Goal: Information Seeking & Learning: Check status

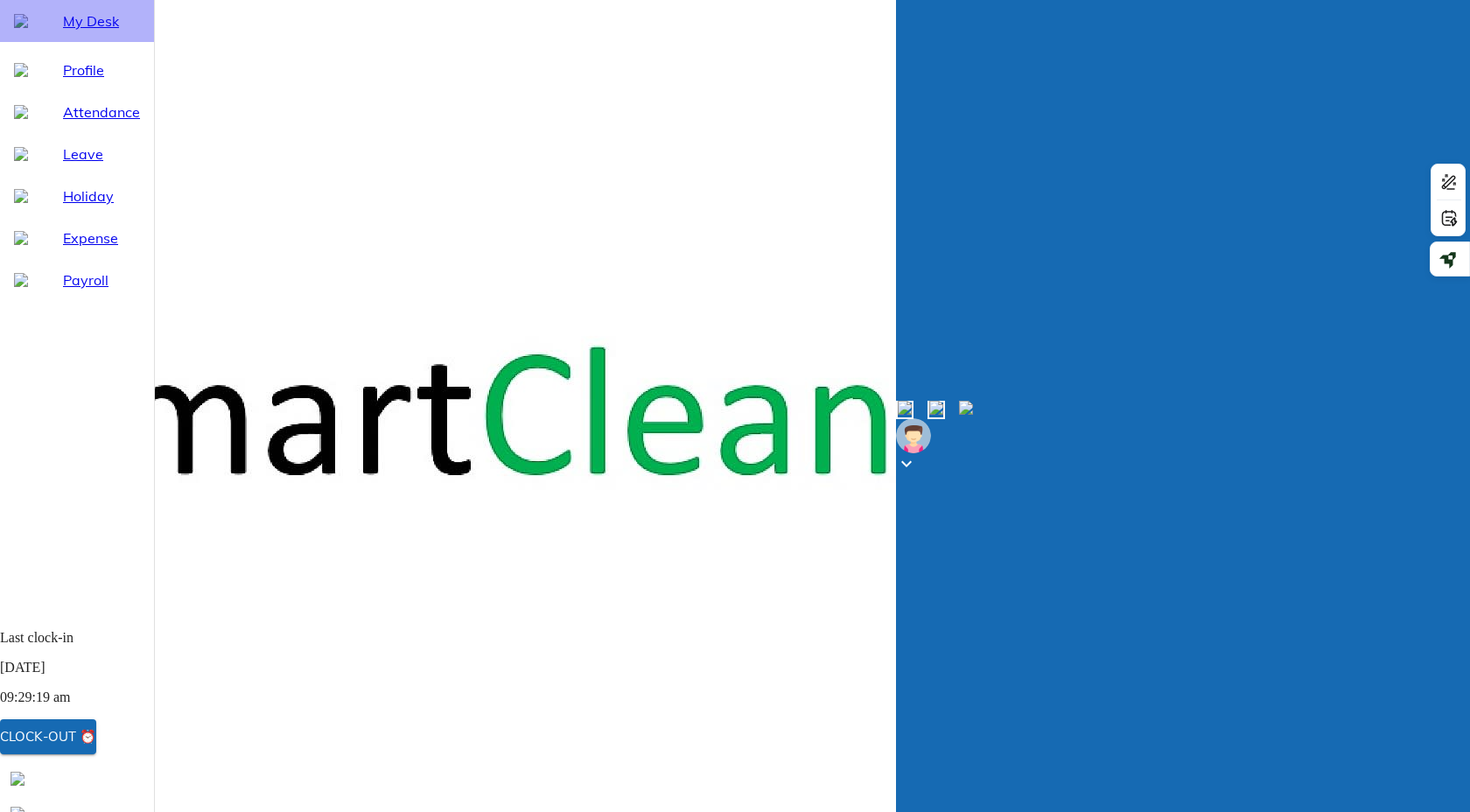
click at [68, 42] on div "My Desk" at bounding box center [77, 21] width 154 height 42
click at [97, 735] on div "Clock-out ⏰" at bounding box center [48, 737] width 97 height 23
click at [75, 207] on span "Holiday" at bounding box center [101, 196] width 77 height 21
click at [69, 42] on div "My Desk" at bounding box center [77, 21] width 154 height 42
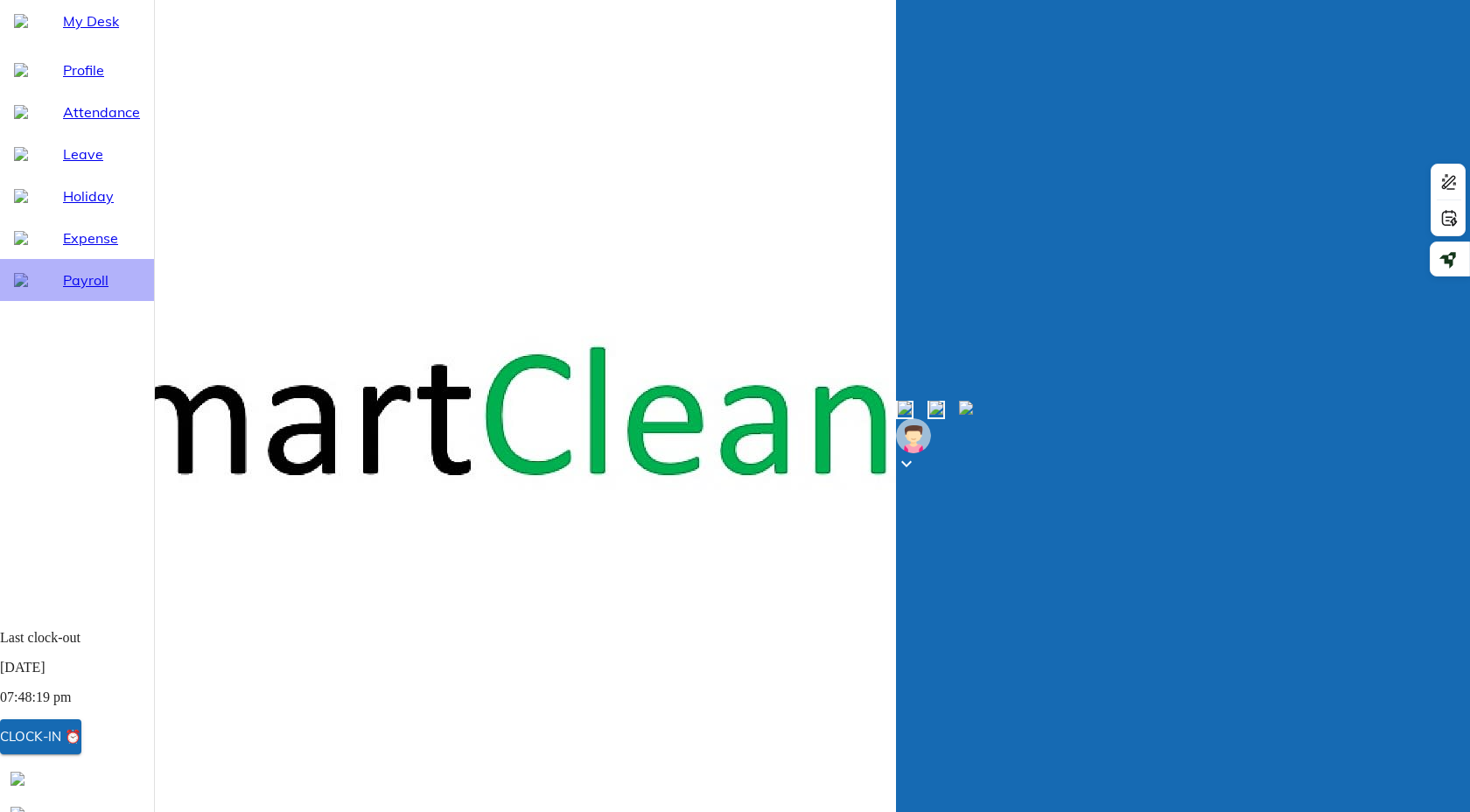
click at [66, 290] on span "Payroll" at bounding box center [101, 280] width 77 height 21
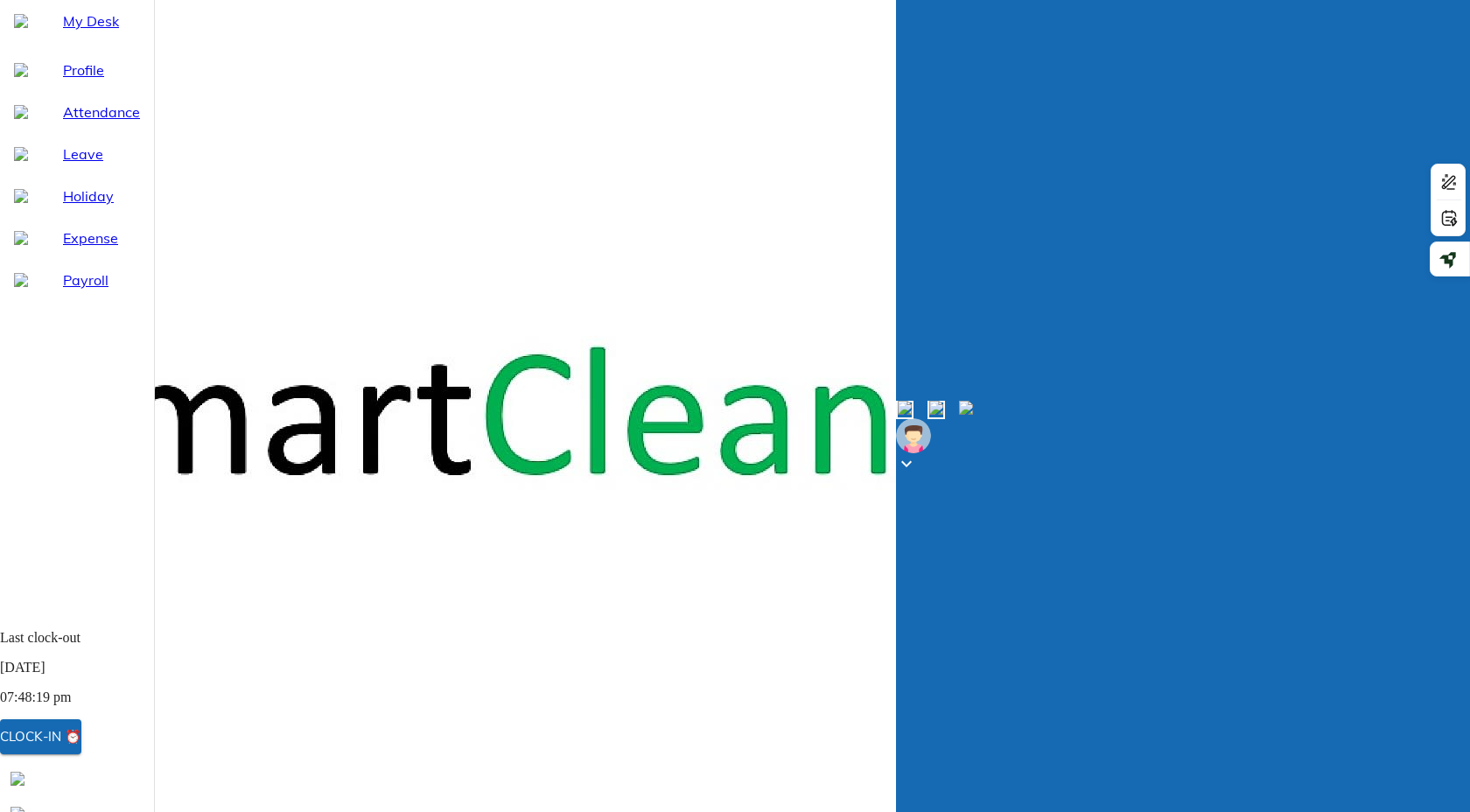
click at [63, 32] on span "My Desk" at bounding box center [101, 21] width 77 height 21
